Goal: Information Seeking & Learning: Find specific fact

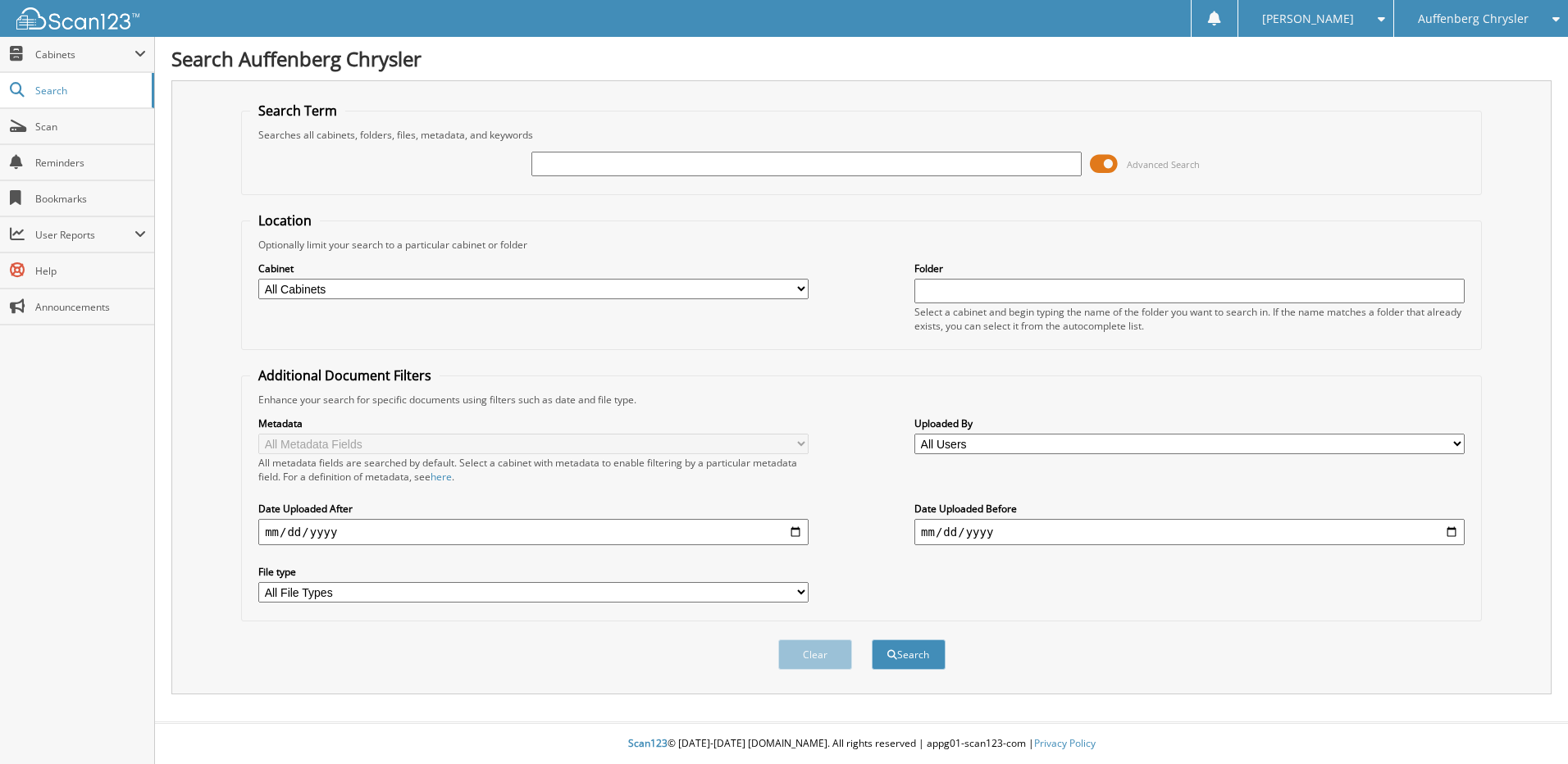
click at [598, 160] on input "text" at bounding box center [806, 163] width 550 height 24
type input "254421"
click at [872, 639] on button "Search" at bounding box center [909, 654] width 74 height 30
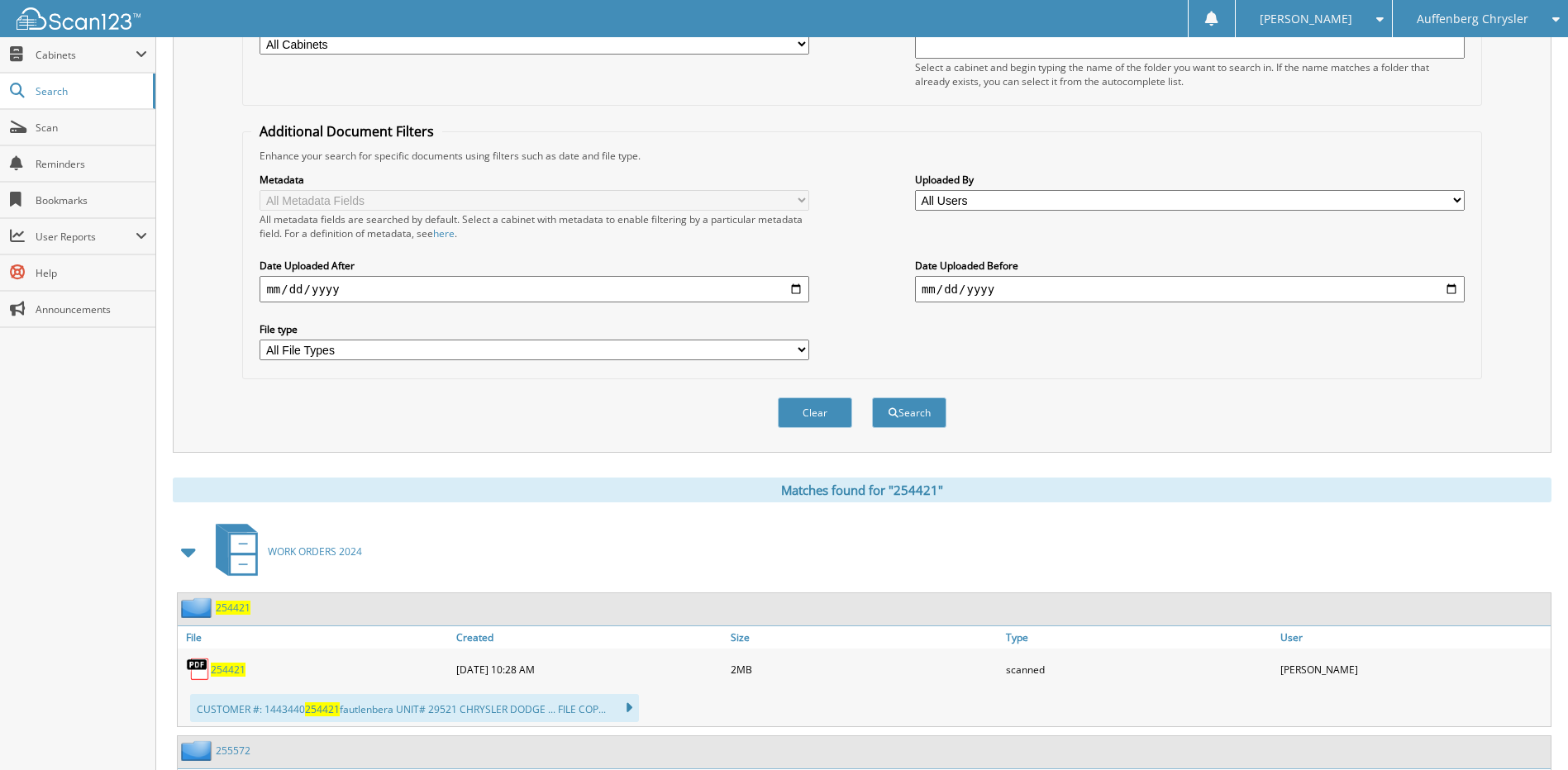
scroll to position [414, 0]
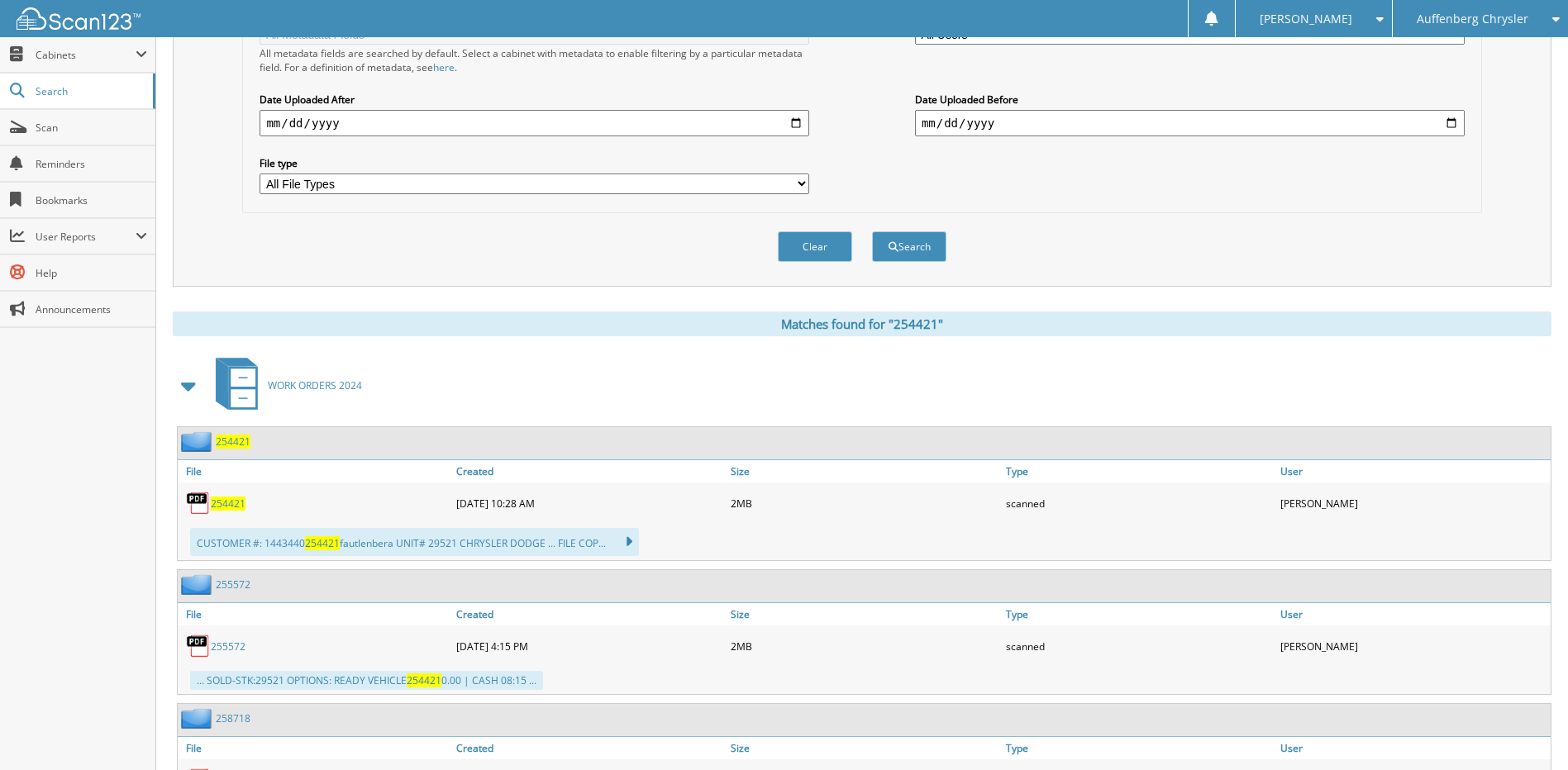
click at [229, 501] on span "254421" at bounding box center [228, 503] width 34 height 14
